Goal: Task Accomplishment & Management: Use online tool/utility

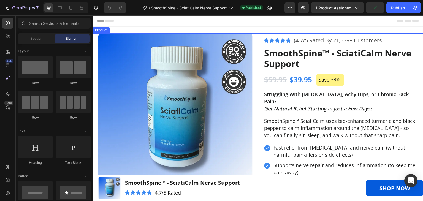
click at [258, 39] on div "Product Images Image "Walking used to be agony with nerve pain shooting down my…" at bounding box center [258, 151] width 330 height 236
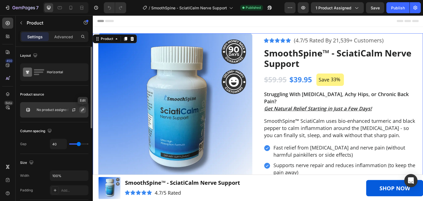
click at [81, 110] on icon "button" at bounding box center [82, 109] width 3 height 3
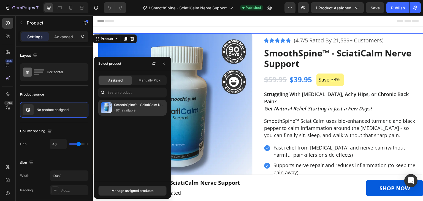
click at [133, 111] on p "-101 available" at bounding box center [139, 111] width 50 height 6
click at [135, 106] on p "SmoothSpine™ - SciatiCalm Nerve Support" at bounding box center [139, 105] width 50 height 6
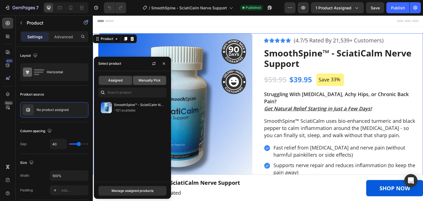
click at [151, 77] on div "Manually Pick" at bounding box center [149, 80] width 33 height 9
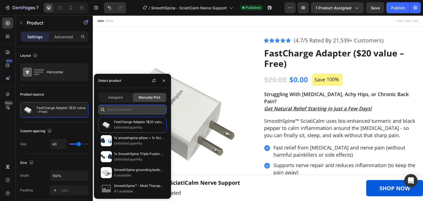
click at [130, 105] on input "text" at bounding box center [132, 110] width 68 height 10
paste input "SmoothSpine™ - SciatiCalm Nerve Support"
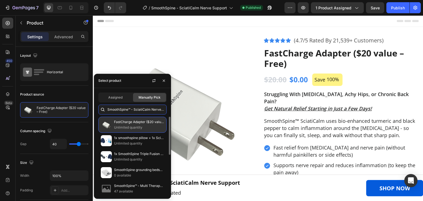
scroll to position [0, 9]
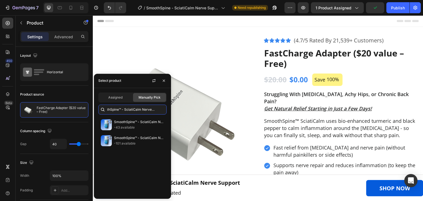
type input "SmoothSpine™ - SciatiCalm Nerve Support"
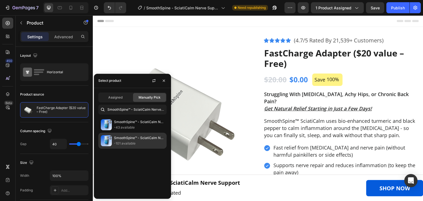
click at [128, 138] on p "SmoothSpine™ - SciatiCalm Nerve Support" at bounding box center [139, 138] width 50 height 6
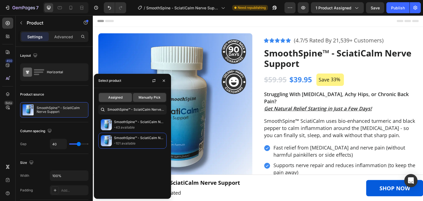
click at [119, 95] on span "Assigned" at bounding box center [115, 97] width 14 height 5
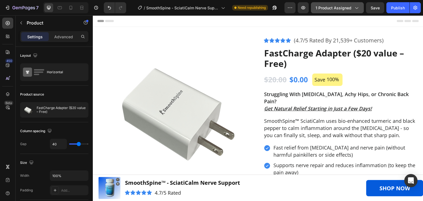
click at [335, 9] on span "1 product assigned" at bounding box center [333, 8] width 36 height 6
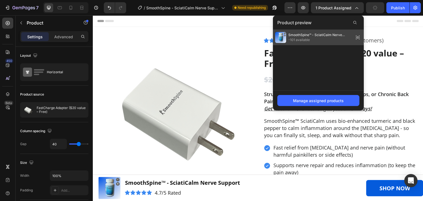
click at [309, 39] on span "-101 available" at bounding box center [319, 39] width 63 height 5
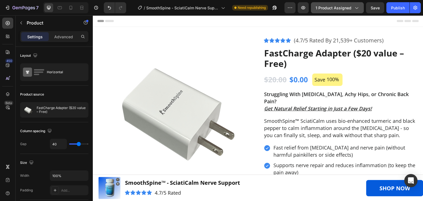
click at [338, 6] on span "1 product assigned" at bounding box center [333, 8] width 36 height 6
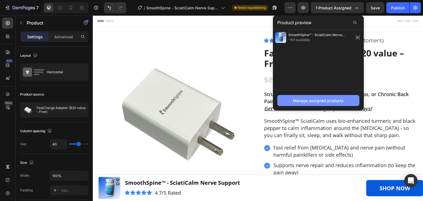
click at [313, 100] on div "Manage assigned products" at bounding box center [318, 101] width 51 height 6
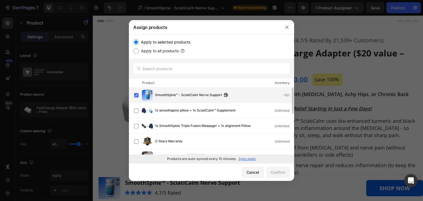
click at [169, 92] on span "SmoothSpine™ - SciatiCalm Nerve Support" at bounding box center [188, 95] width 67 height 6
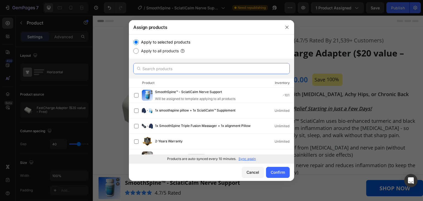
click at [193, 67] on input "text" at bounding box center [211, 68] width 156 height 11
paste input "SmoothSpine™ - SciatiCalm Nerve Support"
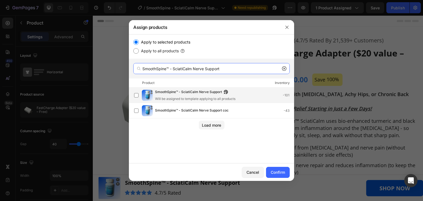
type input "SmoothSpine™ - SciatiCalm Nerve Support"
click at [237, 94] on div "SmoothSpine™ - SciatiCalm Nerve Support Will be assigned to template applying t…" at bounding box center [224, 95] width 139 height 12
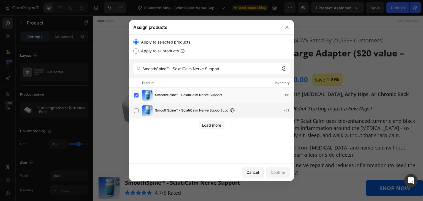
click at [239, 108] on div "SmoothSpine™ - SciatiCalm Nerve Support coc -43" at bounding box center [224, 111] width 139 height 6
click at [274, 170] on div "Confirm" at bounding box center [277, 172] width 14 height 6
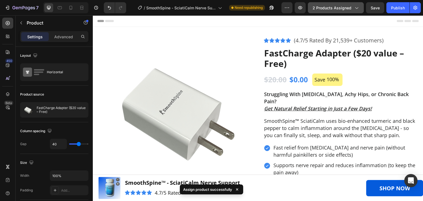
click at [341, 9] on span "2 products assigned" at bounding box center [331, 8] width 39 height 6
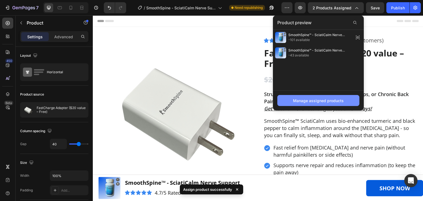
click at [339, 104] on button "Manage assigned products" at bounding box center [318, 100] width 82 height 11
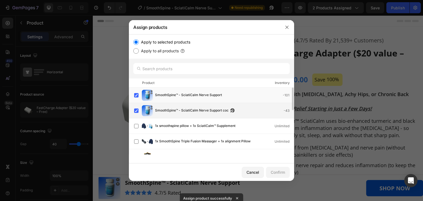
click at [199, 109] on span "SmoothSpine™ - SciatiCalm Nerve Support coc" at bounding box center [191, 111] width 73 height 6
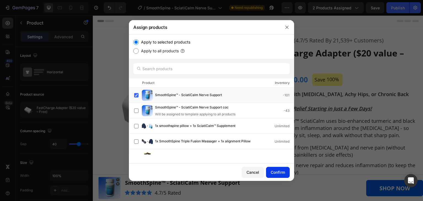
click at [276, 173] on div "Confirm" at bounding box center [277, 172] width 14 height 6
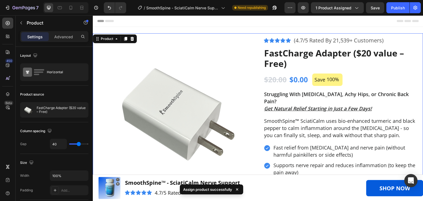
click at [251, 60] on div "Product Images Image "Walking used to be agony with nerve pain shooting down my…" at bounding box center [258, 147] width 330 height 229
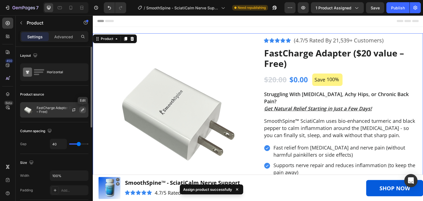
click at [81, 109] on icon "button" at bounding box center [82, 110] width 4 height 4
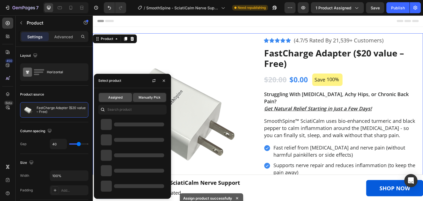
click at [117, 94] on div "Assigned" at bounding box center [115, 97] width 33 height 9
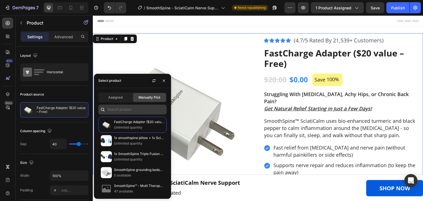
drag, startPoint x: 125, startPoint y: 103, endPoint x: 126, endPoint y: 106, distance: 3.6
click at [126, 103] on div "Assigned Manually Pick FastCharge Adapter ($20 value – Free) Unlimited quantity…" at bounding box center [132, 143] width 77 height 111
click at [126, 108] on input "text" at bounding box center [132, 110] width 68 height 10
click at [124, 99] on div "Assigned" at bounding box center [115, 97] width 33 height 9
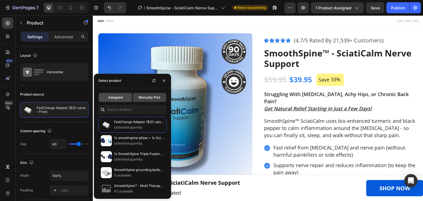
click at [124, 97] on div "Assigned" at bounding box center [115, 97] width 33 height 9
click at [117, 94] on div "Assigned" at bounding box center [115, 97] width 33 height 9
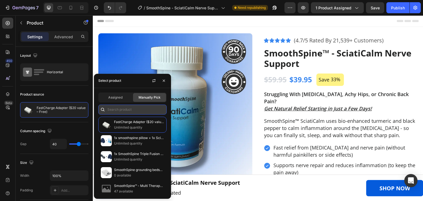
click at [125, 106] on input "text" at bounding box center [132, 110] width 68 height 10
paste input "SmoothSpine™ - SciatiCalm Nerve Support"
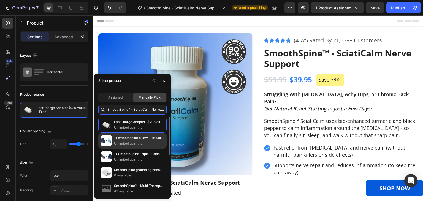
scroll to position [0, 9]
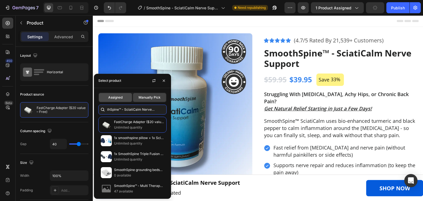
type input "SmoothSpine™ - SciatiCalm Nerve Support"
click at [121, 95] on span "Assigned" at bounding box center [115, 97] width 14 height 5
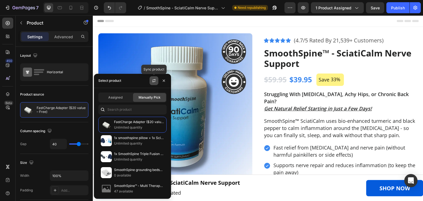
click at [152, 81] on icon "button" at bounding box center [154, 80] width 4 height 4
click at [167, 78] on button "button" at bounding box center [163, 80] width 9 height 9
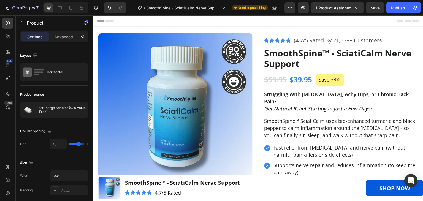
click at [257, 48] on div "Product Images Image "Walking used to be agony with nerve pain shooting down my…" at bounding box center [258, 151] width 330 height 236
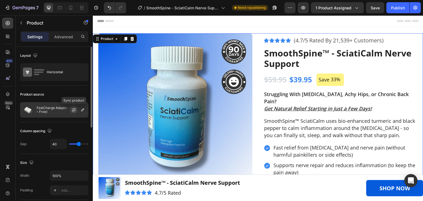
click at [74, 110] on icon "button" at bounding box center [74, 110] width 4 height 4
click at [82, 109] on icon "button" at bounding box center [82, 110] width 4 height 4
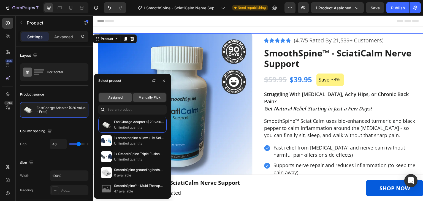
click at [117, 95] on span "Assigned" at bounding box center [115, 97] width 14 height 5
click at [161, 79] on button "button" at bounding box center [163, 80] width 9 height 9
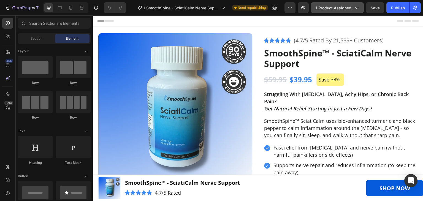
click at [356, 9] on icon "button" at bounding box center [356, 8] width 6 height 6
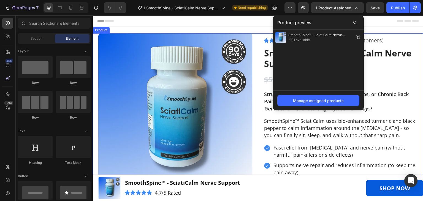
click at [259, 42] on div "Product Images Image "Walking used to be agony with nerve pain shooting down my…" at bounding box center [258, 151] width 330 height 236
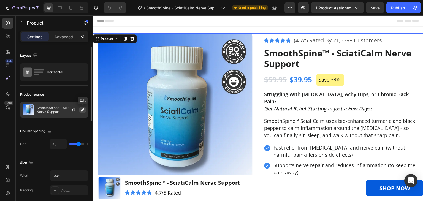
click at [81, 111] on icon "button" at bounding box center [82, 109] width 3 height 3
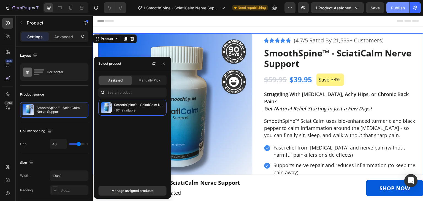
click at [403, 10] on div "Publish" at bounding box center [398, 8] width 14 height 6
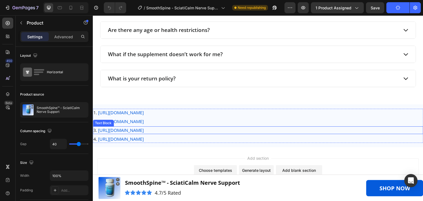
scroll to position [2561, 0]
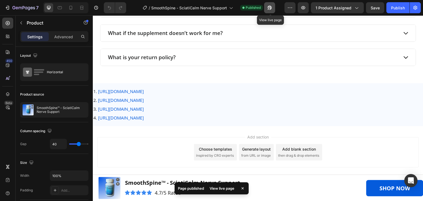
click at [273, 9] on button "button" at bounding box center [269, 7] width 11 height 11
